Goal: Information Seeking & Learning: Learn about a topic

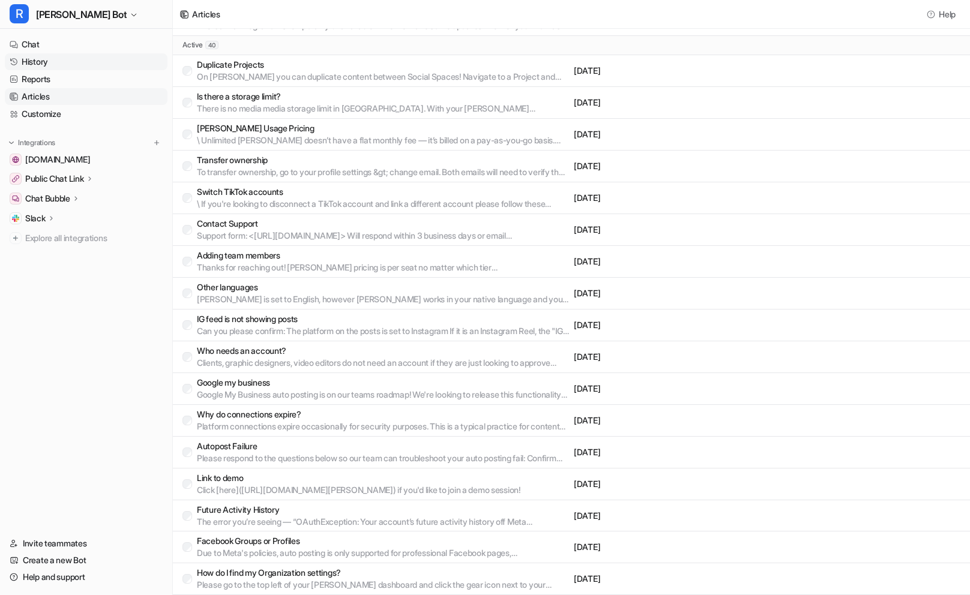
click at [48, 61] on link "History" at bounding box center [86, 61] width 163 height 17
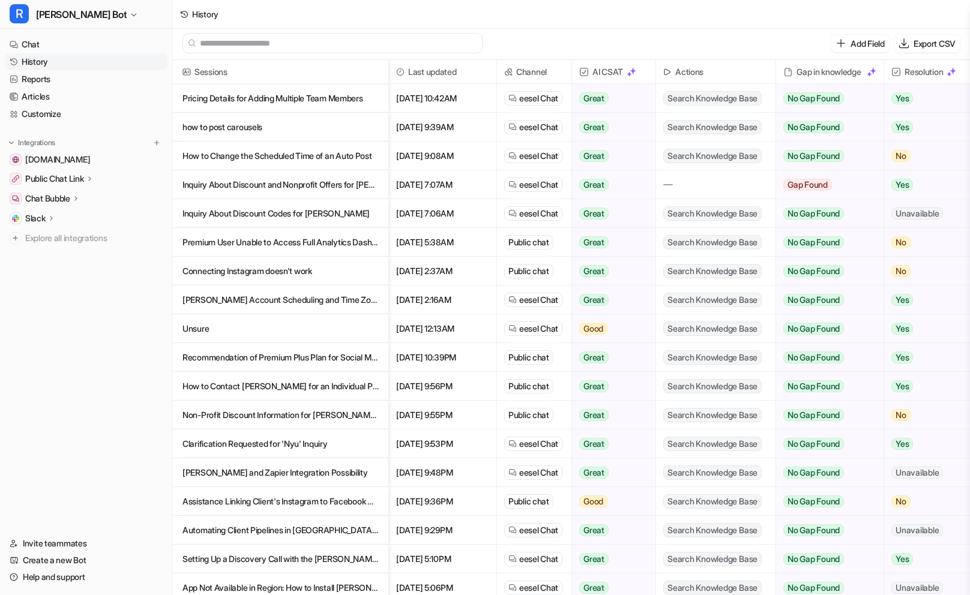
scroll to position [2, 0]
click at [282, 100] on p "Pricing Details for Adding Multiple Team Members" at bounding box center [280, 98] width 196 height 29
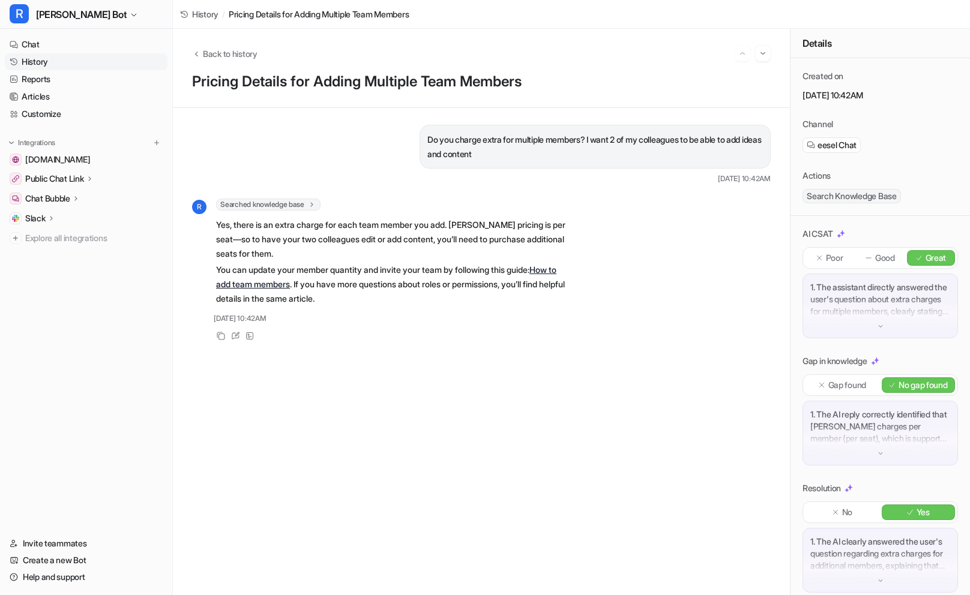
click at [54, 61] on link "History" at bounding box center [86, 61] width 163 height 17
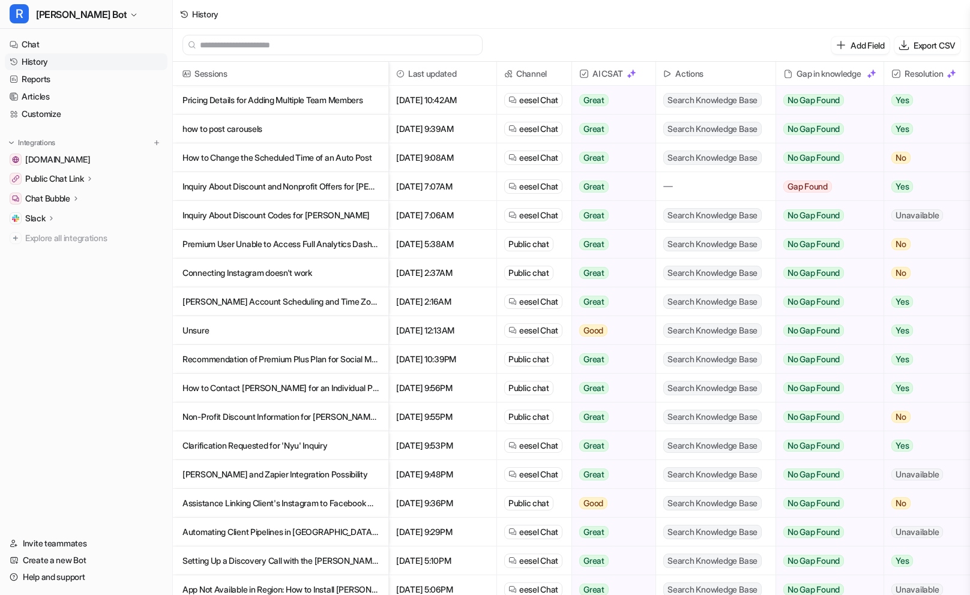
click at [305, 134] on p "how to post carousels" at bounding box center [280, 129] width 196 height 29
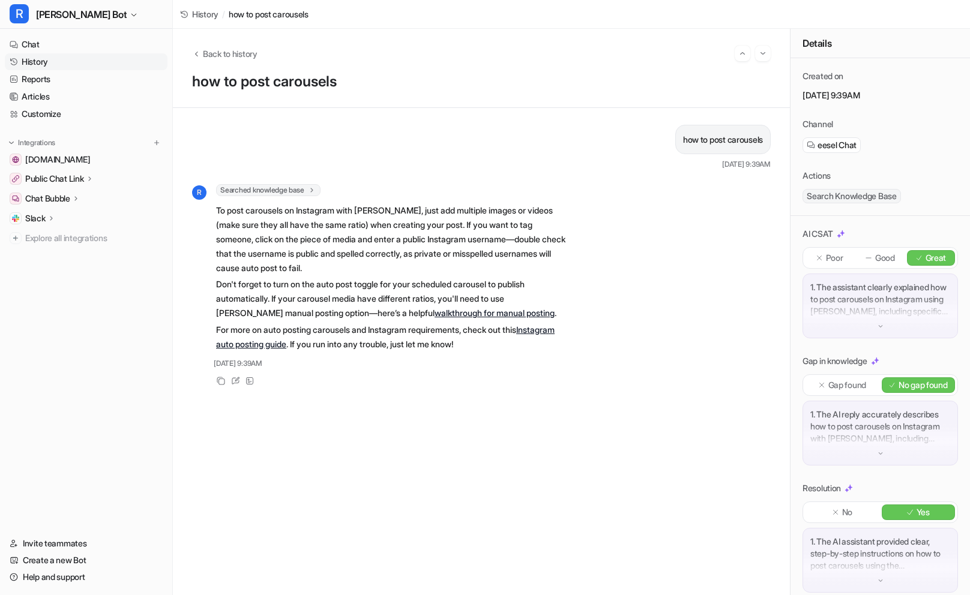
click at [60, 60] on link "History" at bounding box center [86, 61] width 163 height 17
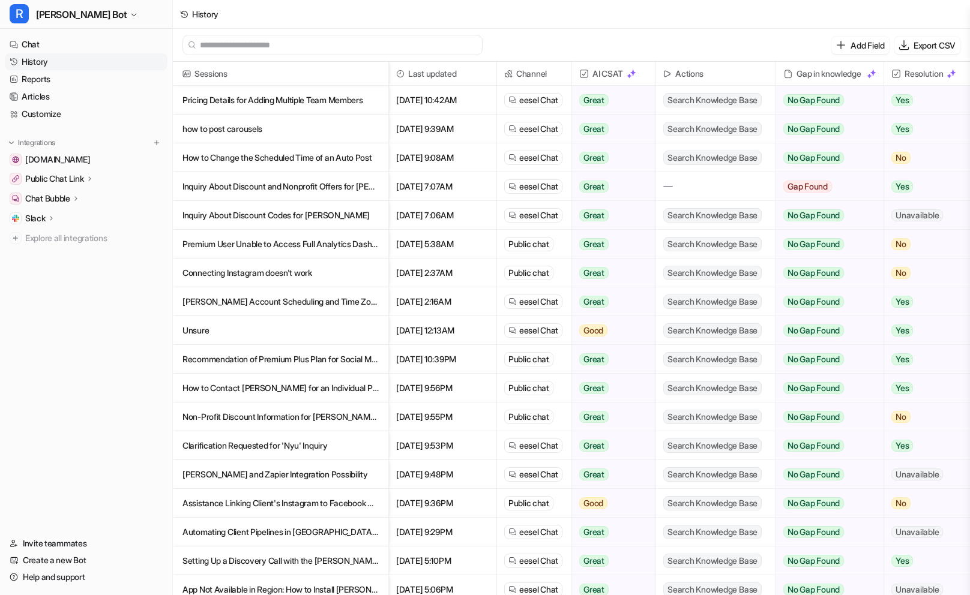
click at [264, 158] on p "How to Change the Scheduled Time of an Auto Post" at bounding box center [280, 157] width 196 height 29
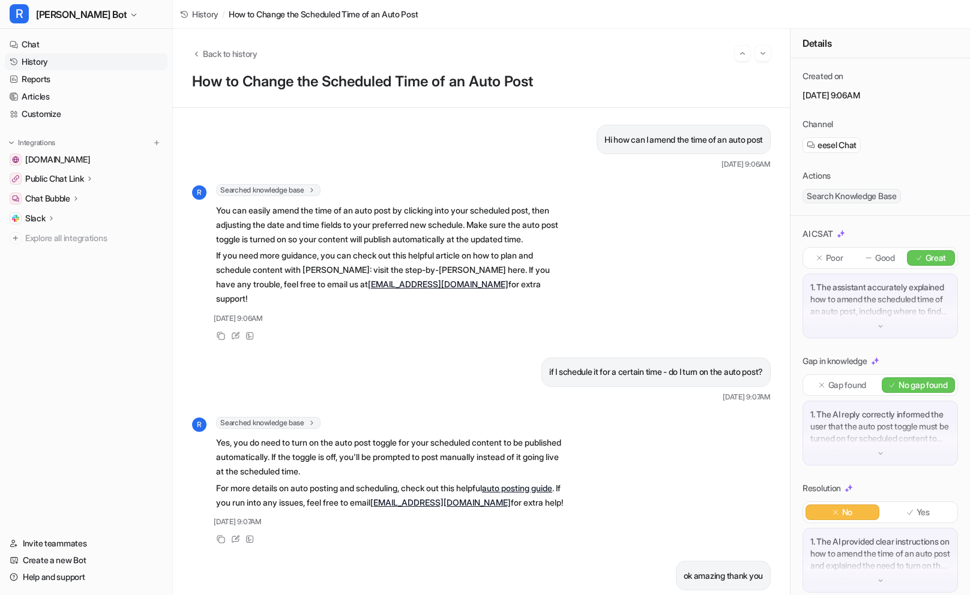
click at [61, 62] on link "History" at bounding box center [86, 61] width 163 height 17
